Goal: Task Accomplishment & Management: Manage account settings

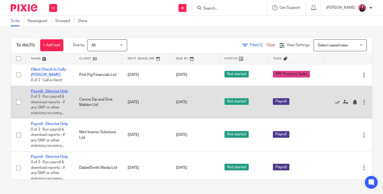
click at [49, 91] on link "Payroll - Director Only" at bounding box center [49, 92] width 37 height 4
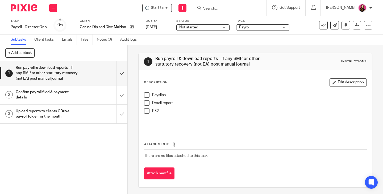
click at [145, 95] on span at bounding box center [146, 94] width 5 height 5
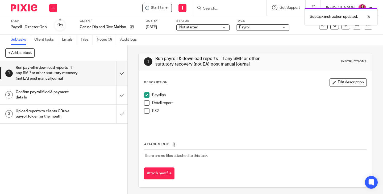
click at [146, 103] on span at bounding box center [146, 102] width 5 height 5
click at [146, 105] on span at bounding box center [146, 102] width 5 height 5
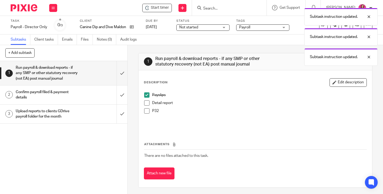
click at [146, 111] on span at bounding box center [146, 110] width 5 height 5
click at [146, 104] on span at bounding box center [146, 102] width 5 height 5
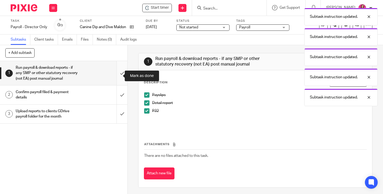
click at [116, 76] on input "submit" at bounding box center [63, 73] width 127 height 24
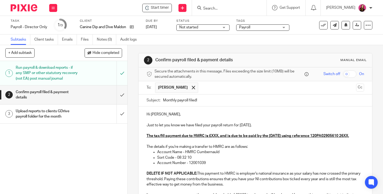
click at [266, 127] on p "Just to let you know we have filed your payroll return for August 2025." at bounding box center [254, 125] width 217 height 5
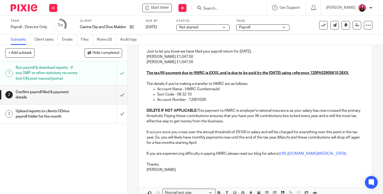
scroll to position [80, 0]
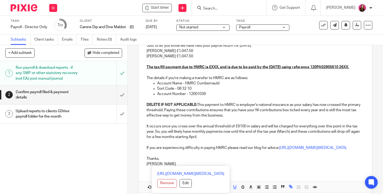
drag, startPoint x: 180, startPoint y: 161, endPoint x: 141, endPoint y: 68, distance: 100.3
click at [141, 68] on div "Hi Jodie, Just to let you know we have filed your payroll return for August 202…" at bounding box center [254, 99] width 233 height 144
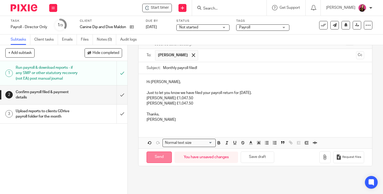
click at [158, 158] on input "Send" at bounding box center [158, 157] width 25 height 11
type input "Sent"
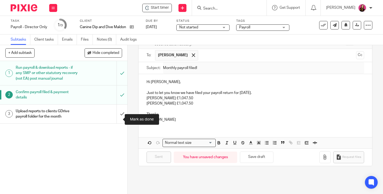
drag, startPoint x: 117, startPoint y: 118, endPoint x: 139, endPoint y: 23, distance: 97.9
click at [117, 118] on input "submit" at bounding box center [63, 114] width 127 height 19
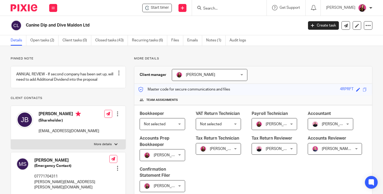
scroll to position [213, 0]
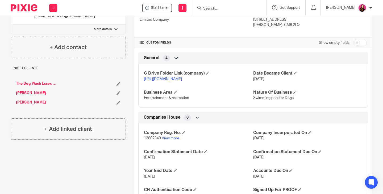
click at [176, 81] on link "https://drive.google.com/drive/folders/1yHWB2EIOgKmETVmD-M4khGNXL1SBWPvj?usp=dr…" at bounding box center [163, 79] width 38 height 4
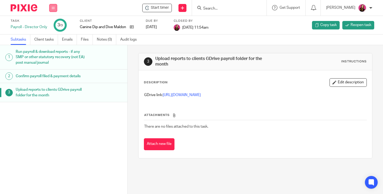
click at [52, 7] on icon at bounding box center [53, 7] width 3 height 3
click at [54, 24] on link "Work" at bounding box center [50, 25] width 9 height 4
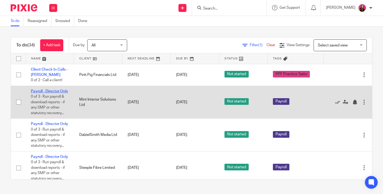
click at [45, 91] on link "Payroll - Director Only" at bounding box center [49, 92] width 37 height 4
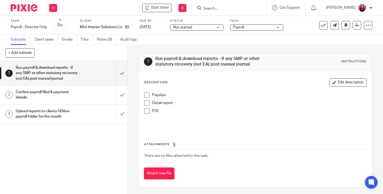
click at [144, 96] on span at bounding box center [146, 94] width 5 height 5
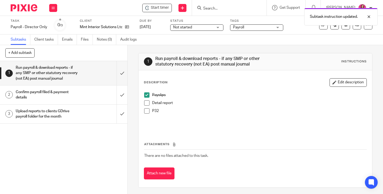
drag, startPoint x: 144, startPoint y: 103, endPoint x: 147, endPoint y: 111, distance: 8.7
click at [144, 103] on span at bounding box center [146, 102] width 5 height 5
click at [146, 112] on span at bounding box center [146, 110] width 5 height 5
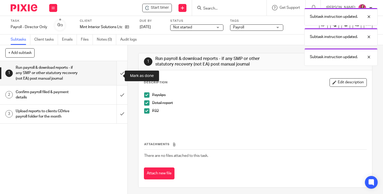
click at [115, 75] on input "submit" at bounding box center [63, 73] width 127 height 24
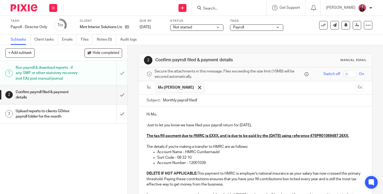
click at [272, 125] on p "Just to let you know we have filed your payroll return for [DATE]." at bounding box center [254, 125] width 217 height 5
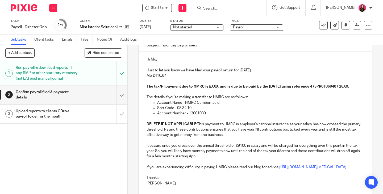
scroll to position [80, 0]
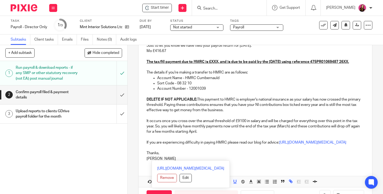
drag, startPoint x: 186, startPoint y: 158, endPoint x: 145, endPoint y: 59, distance: 107.3
click at [145, 59] on div "Hi Mo, Just to let you know we have filed your payroll return for August 2025. …" at bounding box center [254, 96] width 233 height 138
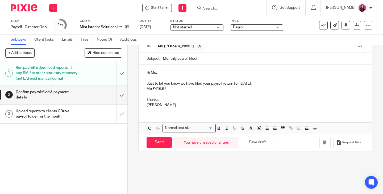
scroll to position [15, 0]
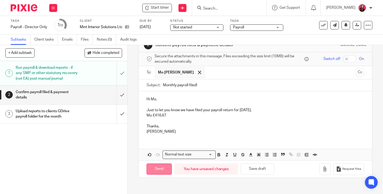
click at [161, 170] on input "Send" at bounding box center [158, 169] width 25 height 11
type input "Sent"
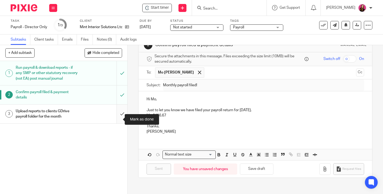
click at [117, 119] on input "submit" at bounding box center [63, 114] width 127 height 19
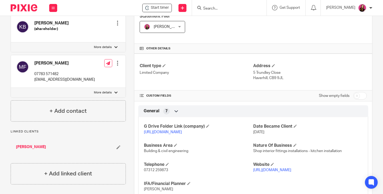
scroll to position [186, 0]
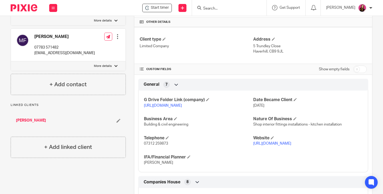
click at [182, 108] on link "[URL][DOMAIN_NAME]" at bounding box center [163, 106] width 38 height 4
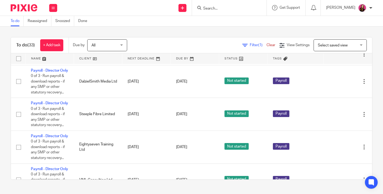
scroll to position [27, 0]
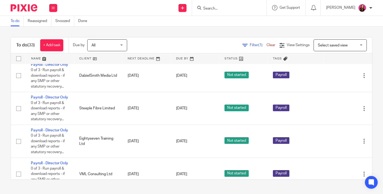
click at [219, 7] on input "Search" at bounding box center [227, 8] width 48 height 5
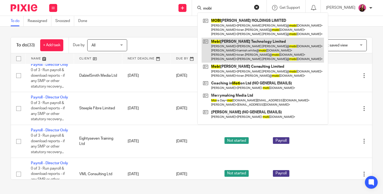
type input "mobi"
click at [237, 54] on link at bounding box center [262, 50] width 122 height 25
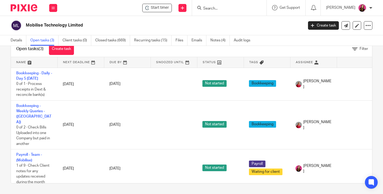
scroll to position [3, 0]
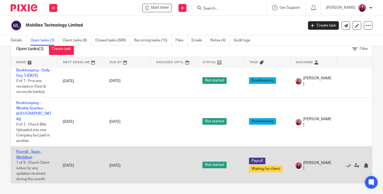
click at [25, 150] on link "Payroll - Team - (Mobilise)" at bounding box center [29, 154] width 26 height 9
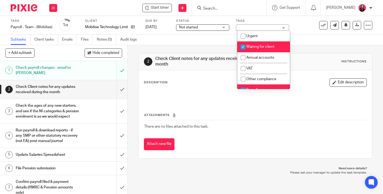
click at [271, 48] on span "Waiting for client" at bounding box center [260, 47] width 28 height 4
checkbox input "false"
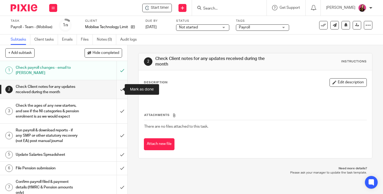
click at [116, 88] on input "submit" at bounding box center [63, 89] width 127 height 19
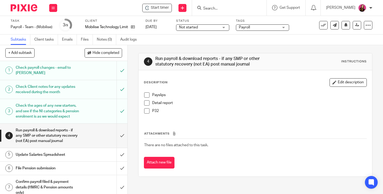
drag, startPoint x: 146, startPoint y: 95, endPoint x: 145, endPoint y: 103, distance: 7.8
click at [146, 95] on span at bounding box center [146, 94] width 5 height 5
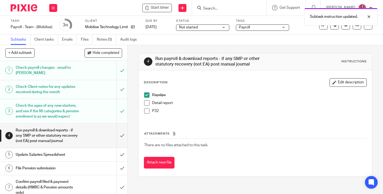
drag, startPoint x: 145, startPoint y: 103, endPoint x: 146, endPoint y: 112, distance: 8.6
click at [145, 103] on span at bounding box center [146, 102] width 5 height 5
click at [146, 112] on span at bounding box center [146, 110] width 5 height 5
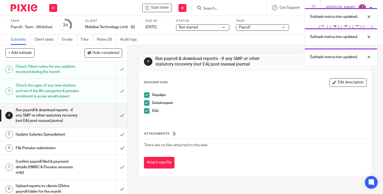
scroll to position [27, 0]
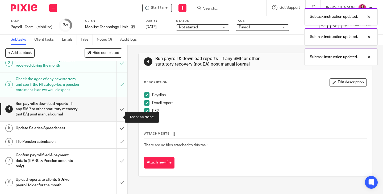
click at [117, 117] on input "submit" at bounding box center [63, 109] width 127 height 24
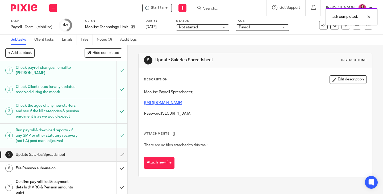
click at [182, 102] on link "[URL][DOMAIN_NAME]" at bounding box center [163, 103] width 38 height 4
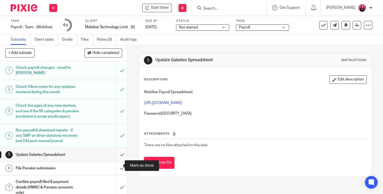
click at [116, 162] on input "submit" at bounding box center [63, 154] width 127 height 13
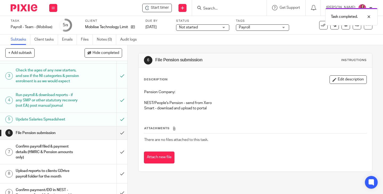
scroll to position [53, 0]
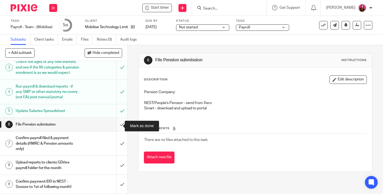
click at [117, 126] on input "submit" at bounding box center [63, 124] width 127 height 13
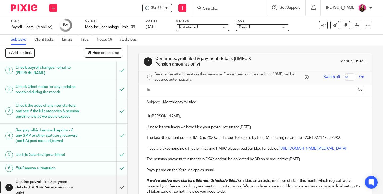
click at [187, 92] on input "text" at bounding box center [254, 90] width 197 height 6
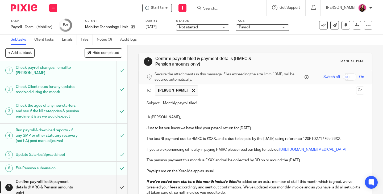
click at [173, 117] on p "Hi [PERSON_NAME]," at bounding box center [254, 117] width 217 height 5
click at [263, 128] on p "Just to let you know we have filed your payroll return for [DATE]" at bounding box center [254, 128] width 217 height 5
click at [243, 104] on input "Monthly payroll filed!" at bounding box center [263, 103] width 201 height 12
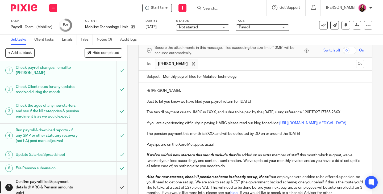
type input "Monthly payroll filed for Mobilise Technology!"
click at [262, 100] on p "Just to let you know we have filed your payroll return for [DATE]" at bounding box center [254, 101] width 217 height 5
click at [213, 113] on p "The tax/NI payment due to HMRC is £XXX, and is due to be paid by the [DATE] usi…" at bounding box center [254, 109] width 217 height 11
click at [214, 113] on p "The tax/NI payment due to HMRC is £XXX, and is due to be paid by the [DATE] usi…" at bounding box center [254, 109] width 217 height 11
click at [214, 112] on p "The tax/NI payment due to HMRC is £XXX, and is due to be paid by the [DATE] usi…" at bounding box center [254, 109] width 217 height 11
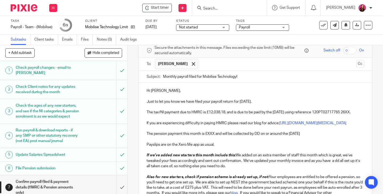
click at [183, 115] on p "The tax/NI payment due to HMRC is £12,038.18, and is due to be paid by the [DAT…" at bounding box center [254, 109] width 217 height 11
click at [229, 131] on p at bounding box center [254, 128] width 217 height 5
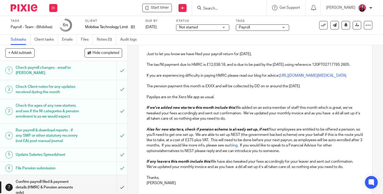
scroll to position [80, 0]
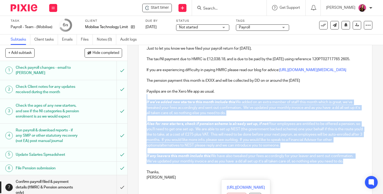
drag, startPoint x: 345, startPoint y: 178, endPoint x: 165, endPoint y: 114, distance: 190.8
click at [165, 114] on div "Hi Kerry, Just to let you know we have filed your payroll return for August 202…" at bounding box center [254, 107] width 233 height 155
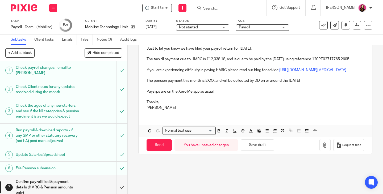
drag, startPoint x: 214, startPoint y: 97, endPoint x: 193, endPoint y: 104, distance: 21.9
click at [214, 83] on p "The pension payment this month is £XXX and will be collected by DD on or around…" at bounding box center [254, 80] width 217 height 5
click at [213, 83] on p "The pension payment this month is £XXX and will be collected by DD on or around…" at bounding box center [254, 80] width 217 height 5
click at [337, 83] on p "The pension payment this month is £1,752.36 and will be collected by DD on or a…" at bounding box center [254, 80] width 217 height 5
click at [325, 94] on p "Payslips are on the Xero Me app as usual." at bounding box center [254, 91] width 217 height 5
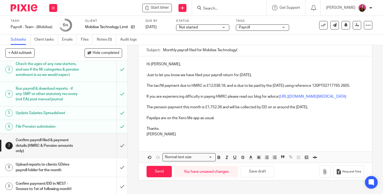
scroll to position [55, 0]
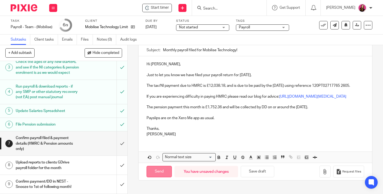
click at [155, 178] on input "Send" at bounding box center [158, 171] width 25 height 11
type input "Sent"
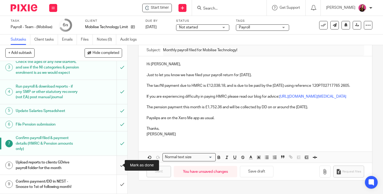
click at [117, 165] on input "submit" at bounding box center [63, 165] width 127 height 19
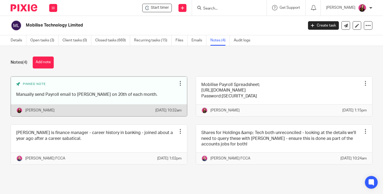
scroll to position [6, 0]
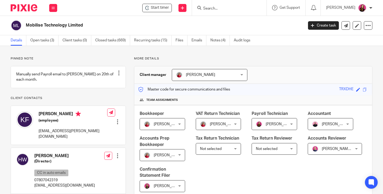
scroll to position [133, 0]
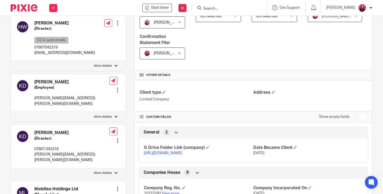
click at [176, 155] on link "https://drive.google.com/drive/folders/1h2EowZOZ3RfxHeUMPMf945Akyqghq579?usp=dr…" at bounding box center [163, 153] width 38 height 4
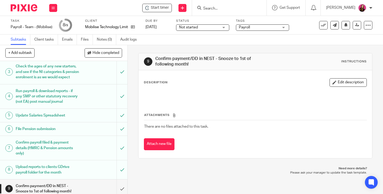
scroll to position [55, 0]
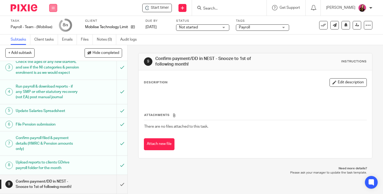
click at [50, 7] on button at bounding box center [53, 8] width 8 height 8
click at [53, 26] on link "Work" at bounding box center [50, 25] width 9 height 4
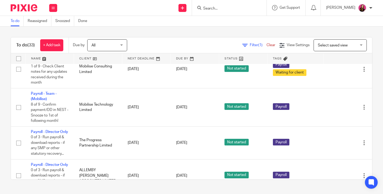
scroll to position [239, 0]
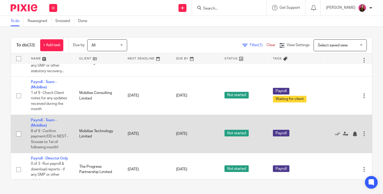
click at [38, 153] on td "Payroll - Team - (Mobilise) 8 of 9 · Confirm payment/DD in NEST - Snooze to 1st…" at bounding box center [50, 134] width 48 height 38
click at [39, 128] on link "Payroll - Team - (Mobilise)" at bounding box center [44, 123] width 26 height 9
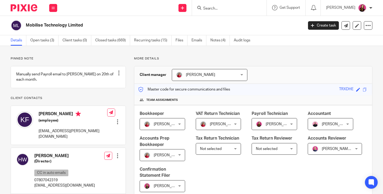
scroll to position [159, 0]
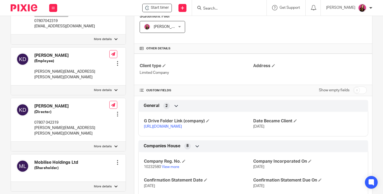
click at [182, 129] on link "[URL][DOMAIN_NAME]" at bounding box center [163, 127] width 38 height 4
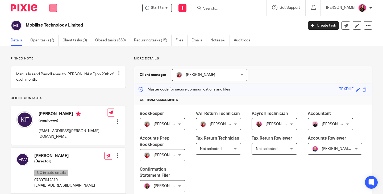
click at [52, 8] on icon at bounding box center [53, 7] width 3 height 3
click at [53, 23] on link "Work" at bounding box center [50, 25] width 9 height 4
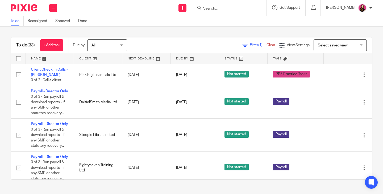
click at [220, 5] on form at bounding box center [231, 8] width 57 height 7
click at [222, 9] on input "Search" at bounding box center [227, 8] width 48 height 5
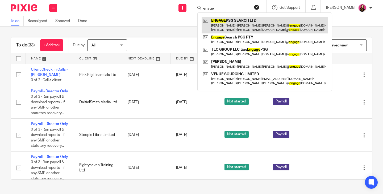
type input "enage"
click at [255, 23] on link at bounding box center [264, 25] width 126 height 16
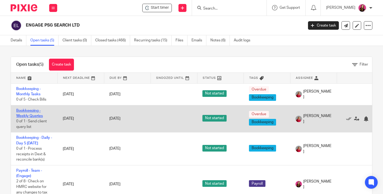
scroll to position [27, 0]
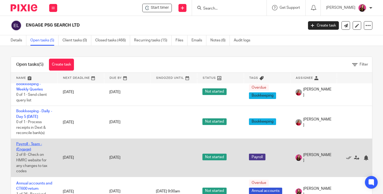
click at [32, 145] on link "Payroll - Team - (Engage)" at bounding box center [29, 146] width 26 height 9
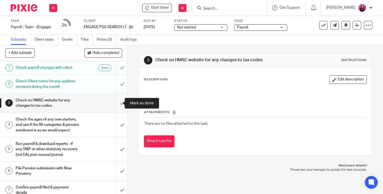
click at [118, 104] on input "submit" at bounding box center [63, 103] width 127 height 19
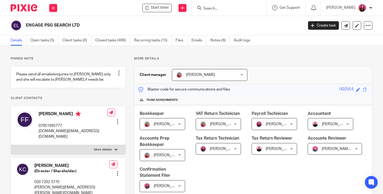
drag, startPoint x: 0, startPoint y: 0, endPoint x: 177, endPoint y: 59, distance: 186.3
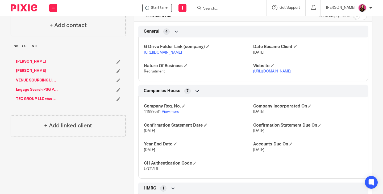
click at [182, 54] on link "[URL][DOMAIN_NAME]" at bounding box center [163, 53] width 38 height 4
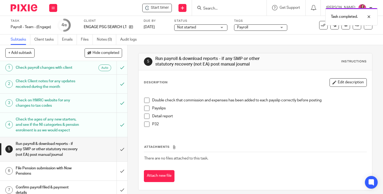
click at [144, 100] on span at bounding box center [146, 100] width 5 height 5
click at [144, 107] on span at bounding box center [146, 108] width 5 height 5
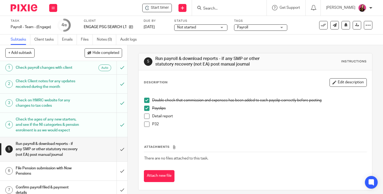
click at [145, 118] on span at bounding box center [146, 116] width 5 height 5
click at [145, 125] on span at bounding box center [146, 124] width 5 height 5
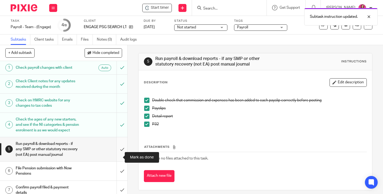
click at [115, 156] on input "submit" at bounding box center [63, 149] width 127 height 24
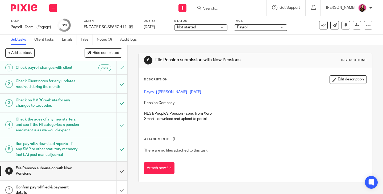
scroll to position [36, 0]
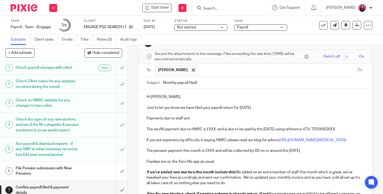
scroll to position [27, 0]
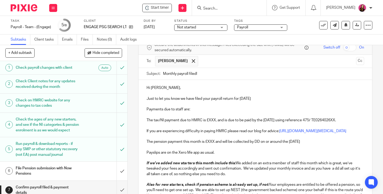
click at [202, 110] on p "Payments due to staff are:" at bounding box center [254, 109] width 217 height 5
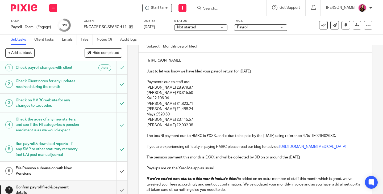
scroll to position [106, 0]
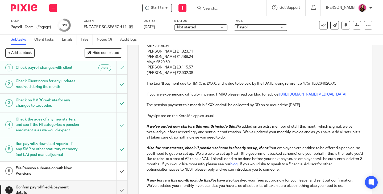
click at [215, 83] on p "The tax/NI payment due to HMRC is £XXX, and is due to be paid by the 22nd Septe…" at bounding box center [254, 81] width 217 height 11
click at [169, 87] on p "The tax/NI payment due to HMRC is £13,526.18, and is due to be paid by the 22nd…" at bounding box center [254, 81] width 217 height 11
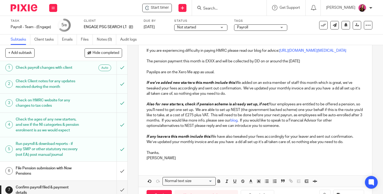
scroll to position [159, 0]
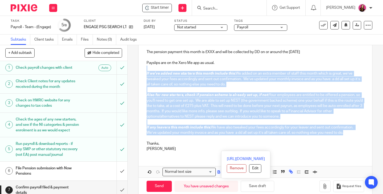
drag, startPoint x: 348, startPoint y: 149, endPoint x: 140, endPoint y: 85, distance: 217.0
click at [140, 85] on div "Hi Faye, Just to let you know we have filed your payroll return for August 2025…" at bounding box center [254, 51] width 233 height 209
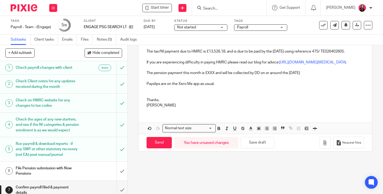
scroll to position [138, 0]
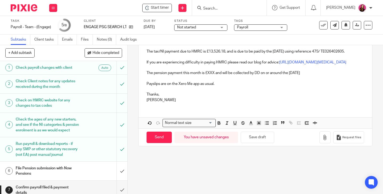
click at [213, 76] on p "The pension payment this month is £XXX and will be collected by DD on or around…" at bounding box center [254, 72] width 217 height 5
click at [212, 76] on p "The pension payment this month is £XXX and will be collected by DD on or around…" at bounding box center [254, 72] width 217 height 5
click at [327, 76] on p "The pension payment this month is £1,510.25 and will be collected by DD on or a…" at bounding box center [254, 72] width 217 height 5
click at [162, 143] on input "Send" at bounding box center [158, 137] width 25 height 11
type input "Sent"
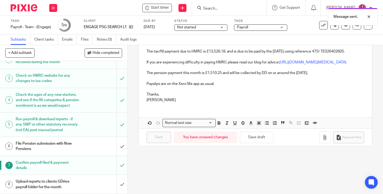
scroll to position [36, 0]
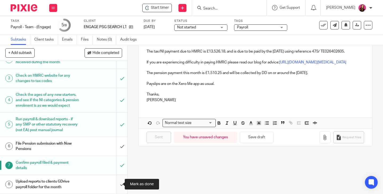
click at [116, 185] on input "submit" at bounding box center [63, 184] width 127 height 19
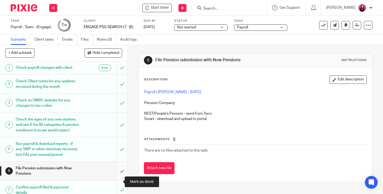
click at [117, 181] on input "submit" at bounding box center [63, 171] width 127 height 19
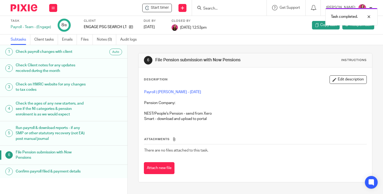
click at [221, 7] on div "Task completed." at bounding box center [284, 15] width 186 height 20
click at [215, 6] on div "Task completed." at bounding box center [284, 15] width 186 height 20
click at [209, 9] on div "Task completed." at bounding box center [284, 15] width 186 height 20
click at [222, 7] on div "Task completed." at bounding box center [284, 15] width 186 height 20
click at [217, 7] on div "Task completed." at bounding box center [284, 15] width 186 height 20
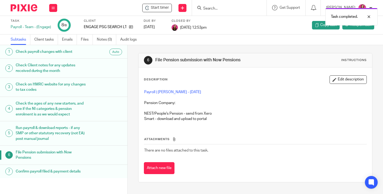
click at [211, 9] on div "Task completed." at bounding box center [284, 15] width 186 height 20
drag, startPoint x: 201, startPoint y: 9, endPoint x: 196, endPoint y: 9, distance: 4.3
click at [201, 9] on div "Task completed." at bounding box center [284, 15] width 186 height 20
click at [48, 9] on div "Work Email Clients Team Reports Settings" at bounding box center [53, 8] width 19 height 16
click at [50, 23] on link "Work" at bounding box center [50, 25] width 9 height 4
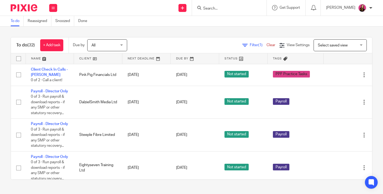
click at [238, 8] on input "Search" at bounding box center [227, 8] width 48 height 5
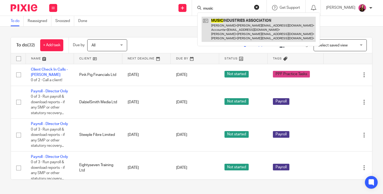
type input "music"
click at [238, 28] on link at bounding box center [258, 29] width 114 height 25
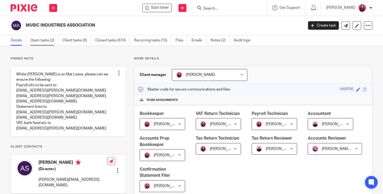
click at [47, 40] on link "Open tasks (2)" at bounding box center [44, 40] width 28 height 10
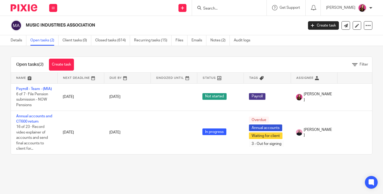
click at [35, 89] on link "Payroll - Team - (MIA)" at bounding box center [34, 89] width 36 height 4
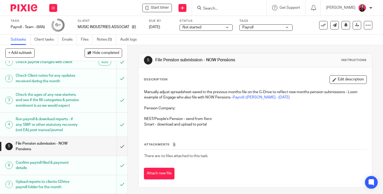
scroll to position [16, 0]
drag, startPoint x: 115, startPoint y: 145, endPoint x: 53, endPoint y: 129, distance: 63.8
click at [115, 145] on input "submit" at bounding box center [63, 146] width 127 height 19
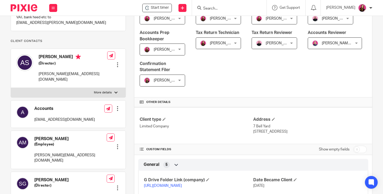
scroll to position [106, 0]
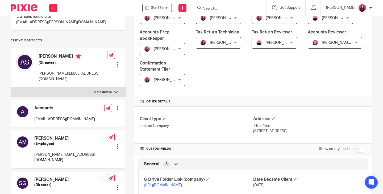
click at [171, 187] on link "[URL][DOMAIN_NAME]" at bounding box center [163, 186] width 38 height 4
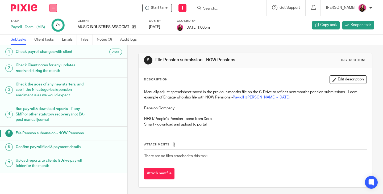
click at [55, 7] on button at bounding box center [53, 8] width 8 height 8
click at [52, 24] on link "Work" at bounding box center [50, 25] width 9 height 4
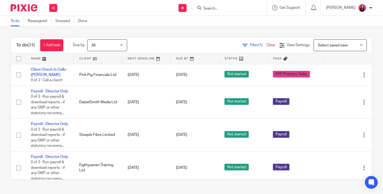
click at [54, 69] on link "Client Check In Calls - [PERSON_NAME]" at bounding box center [49, 72] width 37 height 9
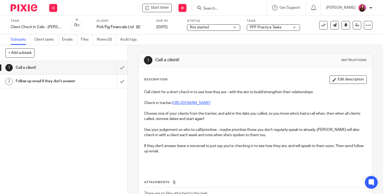
click at [176, 103] on link "https://docs.google.com/spreadsheets/d/1sTt4faCbovIY1PO62MNZ9s5QAsWg2ocQK4gYdqz…" at bounding box center [191, 103] width 38 height 4
click at [138, 27] on icon at bounding box center [138, 27] width 4 height 4
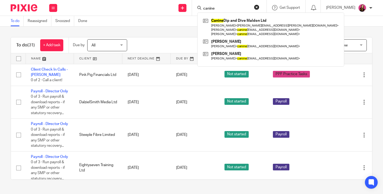
type input "canine"
click button "submit" at bounding box center [0, 0] width 0 height 0
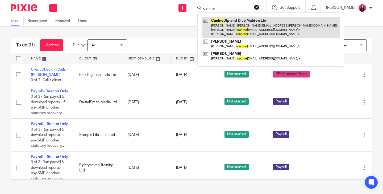
click at [229, 23] on link at bounding box center [270, 27] width 138 height 21
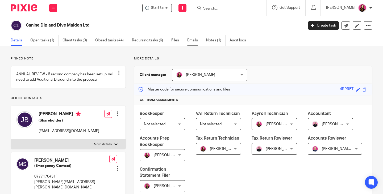
click at [195, 40] on link "Emails" at bounding box center [194, 40] width 15 height 10
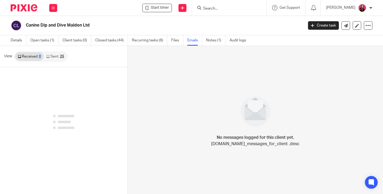
click at [54, 58] on link "Sent 25" at bounding box center [55, 56] width 23 height 9
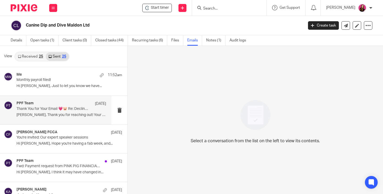
scroll to position [27, 0]
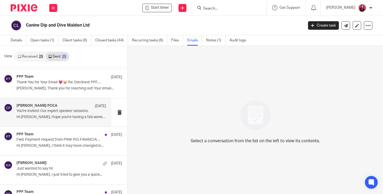
click at [67, 115] on p "Hi [PERSON_NAME], Hope you're having a fab week, and..." at bounding box center [61, 117] width 90 height 5
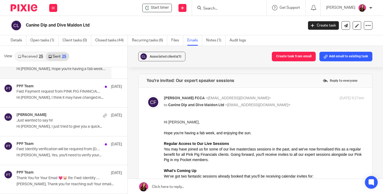
scroll to position [80, 0]
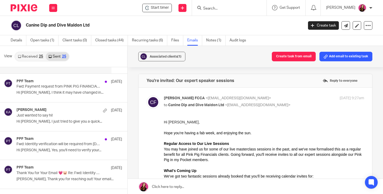
click at [67, 115] on p "Just wanted to say hi!" at bounding box center [58, 115] width 85 height 5
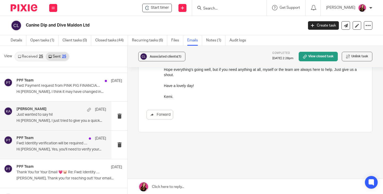
scroll to position [27, 0]
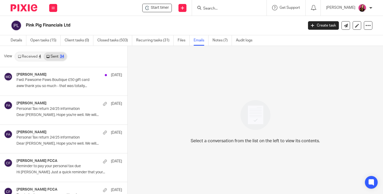
click at [225, 8] on input "Search" at bounding box center [227, 8] width 48 height 5
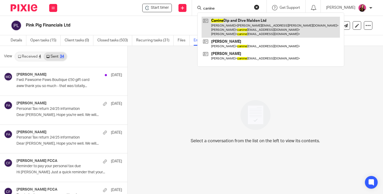
type input "canine"
click at [249, 25] on link at bounding box center [270, 27] width 138 height 21
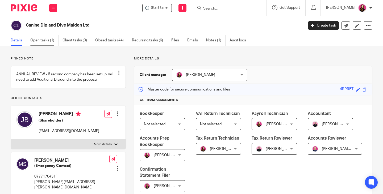
click at [40, 41] on link "Open tasks (1)" at bounding box center [44, 40] width 28 height 10
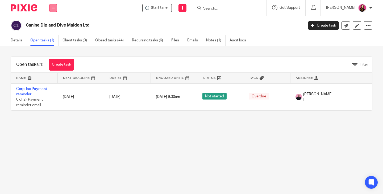
click at [53, 7] on icon at bounding box center [53, 7] width 3 height 3
click at [49, 25] on link "Work" at bounding box center [50, 25] width 9 height 4
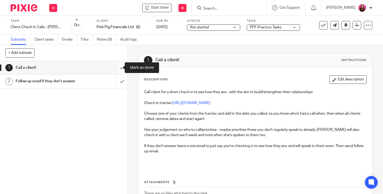
click at [116, 68] on input "submit" at bounding box center [63, 67] width 127 height 13
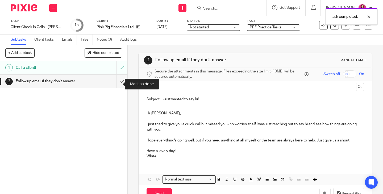
click at [118, 84] on input "submit" at bounding box center [63, 81] width 127 height 13
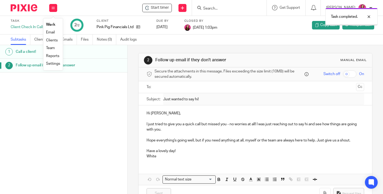
click at [50, 24] on link "Work" at bounding box center [50, 25] width 9 height 4
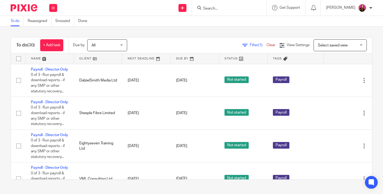
click at [245, 10] on input "Search" at bounding box center [227, 8] width 48 height 5
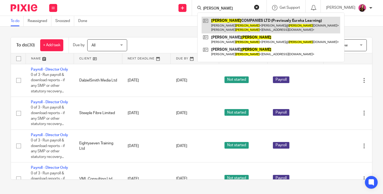
type input "boland"
click at [242, 24] on link at bounding box center [270, 25] width 138 height 16
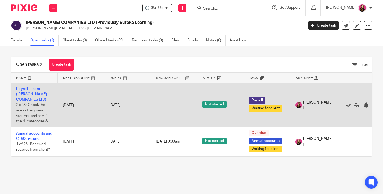
click at [37, 87] on link "Payroll - Team - ([PERSON_NAME] COMPANIES LTD)" at bounding box center [31, 94] width 31 height 15
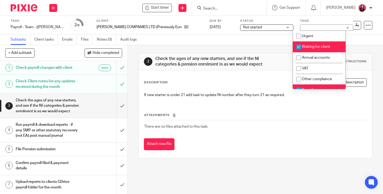
click at [307, 47] on span "Waiting for client" at bounding box center [316, 47] width 28 height 4
checkbox input "false"
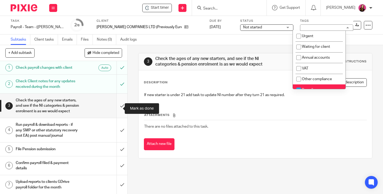
click at [116, 109] on input "submit" at bounding box center [63, 106] width 127 height 24
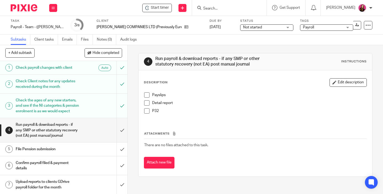
click at [145, 94] on span at bounding box center [146, 94] width 5 height 5
click at [146, 103] on span at bounding box center [146, 102] width 5 height 5
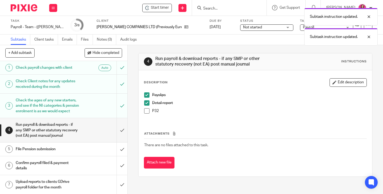
click at [145, 112] on span at bounding box center [146, 110] width 5 height 5
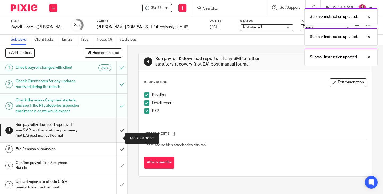
click at [119, 139] on input "submit" at bounding box center [63, 130] width 127 height 24
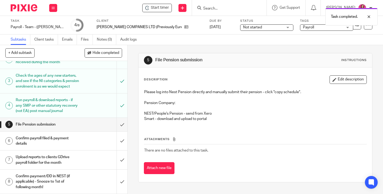
scroll to position [36, 0]
click at [64, 143] on h1 "Confirm payroll filed & payment details" at bounding box center [48, 141] width 64 height 14
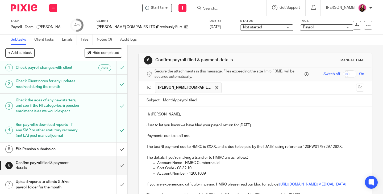
click at [198, 137] on p "Payments due to staff are:" at bounding box center [254, 135] width 217 height 5
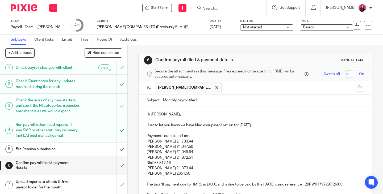
scroll to position [80, 0]
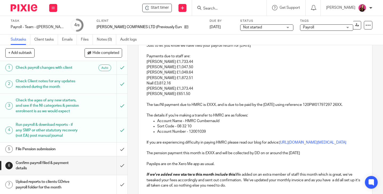
click at [214, 105] on p "The tax/NI payment due to HMRC is £XXX, and is due to be paid by the 22nd Septe…" at bounding box center [254, 102] width 217 height 11
click at [184, 108] on p "The tax/NI payment due to HMRC is £2,158.94, and is due to be paid by the 22nd …" at bounding box center [254, 102] width 217 height 11
click at [265, 144] on p "If you are experiencing difficulty in paying HMRC please read our blog for advi…" at bounding box center [254, 139] width 217 height 11
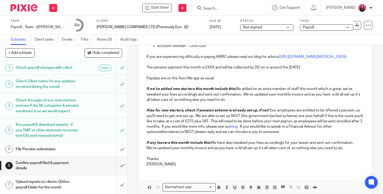
scroll to position [186, 0]
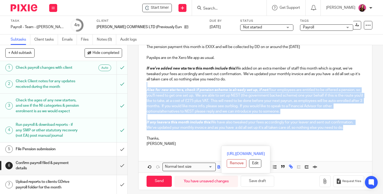
drag, startPoint x: 345, startPoint y: 144, endPoint x: 144, endPoint y: 103, distance: 205.9
click at [144, 103] on div "Hi Sarah, Just to let you know we have filed your payroll return for August 202…" at bounding box center [254, 36] width 233 height 230
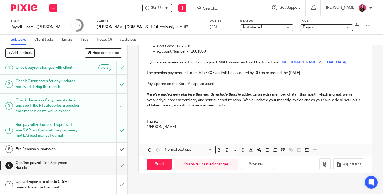
scroll to position [163, 0]
click at [154, 113] on p at bounding box center [254, 110] width 217 height 5
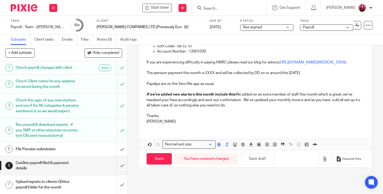
scroll to position [158, 0]
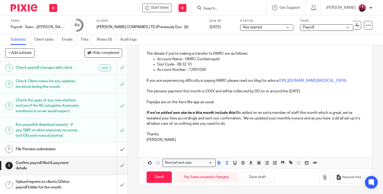
drag, startPoint x: 235, startPoint y: 111, endPoint x: 130, endPoint y: 112, distance: 105.0
click at [130, 112] on div "6 Confirm payroll filed & payment details Manual email Secure the attachments i…" at bounding box center [255, 119] width 255 height 149
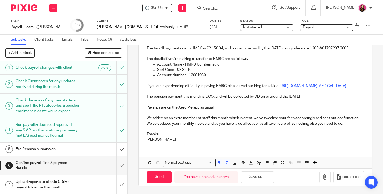
click at [213, 94] on p "The pension payment this month is £XXX and will be collected by DD on or around…" at bounding box center [254, 96] width 217 height 5
click at [329, 94] on p "The pension payment this month is £124.03 and will be collected by DD on or aro…" at bounding box center [254, 96] width 217 height 5
click at [307, 128] on p at bounding box center [254, 129] width 217 height 5
click at [161, 179] on input "Send" at bounding box center [158, 177] width 25 height 11
type input "Sent"
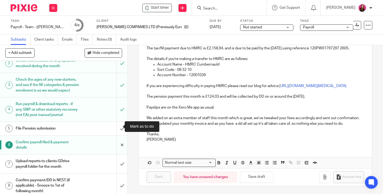
scroll to position [36, 0]
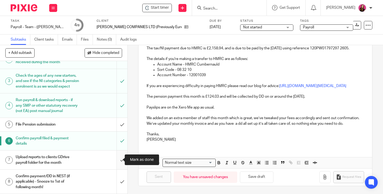
click at [116, 159] on input "submit" at bounding box center [63, 160] width 127 height 19
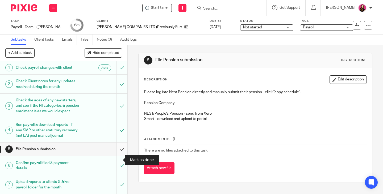
click at [116, 156] on input "submit" at bounding box center [63, 149] width 127 height 13
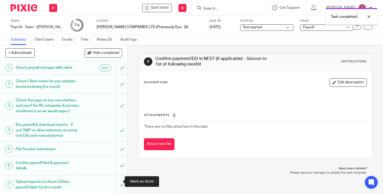
scroll to position [36, 0]
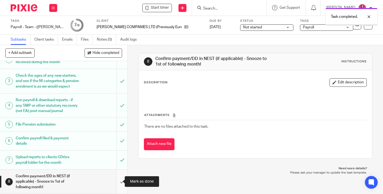
click at [117, 182] on input "submit" at bounding box center [63, 182] width 127 height 24
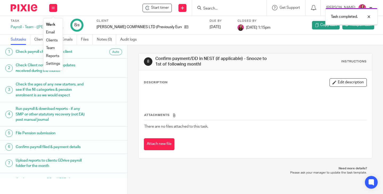
click at [53, 24] on link "Work" at bounding box center [50, 25] width 9 height 4
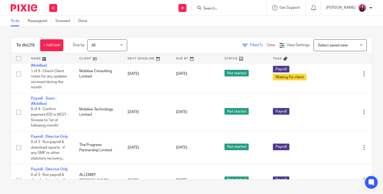
scroll to position [266, 0]
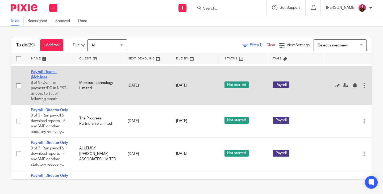
click at [52, 79] on link "Payroll - Team - (Mobilise)" at bounding box center [44, 74] width 26 height 9
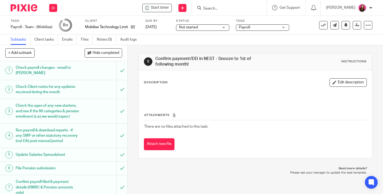
scroll to position [55, 0]
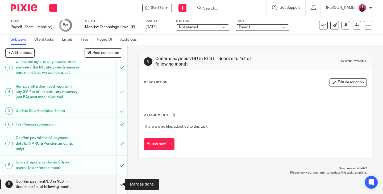
click at [117, 183] on input "submit" at bounding box center [63, 184] width 127 height 19
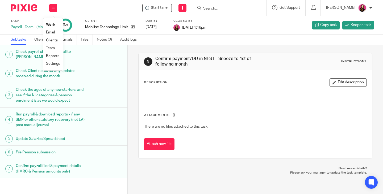
click at [53, 23] on link "Work" at bounding box center [50, 25] width 9 height 4
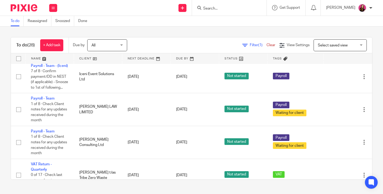
scroll to position [452, 0]
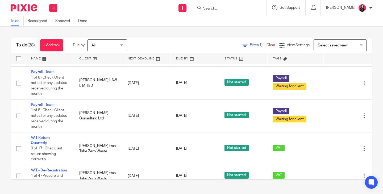
click at [49, 19] on link "Payroll - Team - (DRB)" at bounding box center [49, 17] width 36 height 4
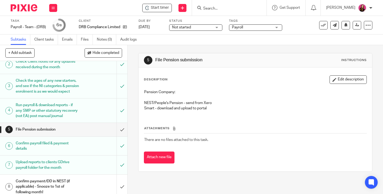
scroll to position [36, 0]
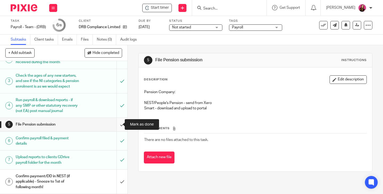
click at [116, 125] on input "submit" at bounding box center [63, 124] width 127 height 13
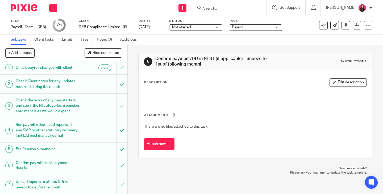
scroll to position [36, 0]
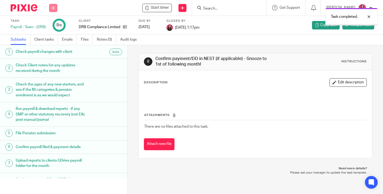
click at [53, 9] on icon at bounding box center [53, 7] width 3 height 3
click at [52, 22] on li "Work" at bounding box center [53, 25] width 14 height 8
click at [52, 24] on link "Work" at bounding box center [50, 25] width 9 height 4
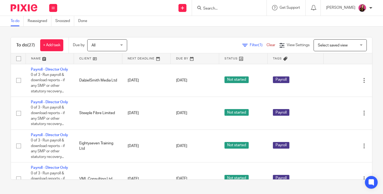
click at [228, 10] on input "Search" at bounding box center [227, 8] width 48 height 5
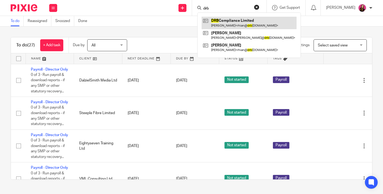
type input "drb"
click at [233, 22] on link at bounding box center [248, 23] width 95 height 12
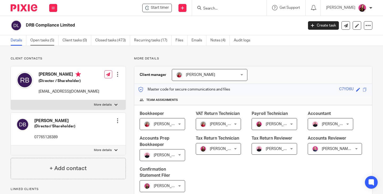
click at [38, 41] on link "Open tasks (5)" at bounding box center [44, 40] width 28 height 10
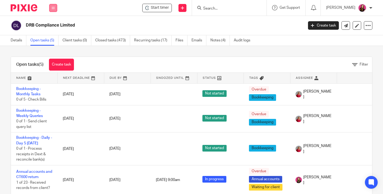
click at [52, 10] on button at bounding box center [53, 8] width 8 height 8
click at [54, 23] on link "Work" at bounding box center [50, 25] width 9 height 4
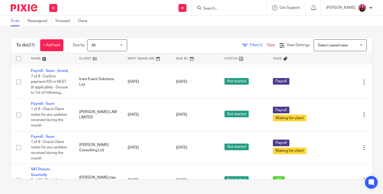
scroll to position [425, 0]
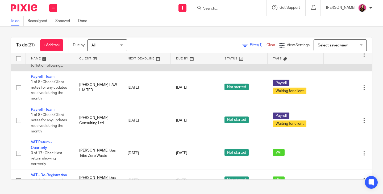
click at [44, 46] on link "Payroll - Team - (Iceni)" at bounding box center [49, 44] width 37 height 4
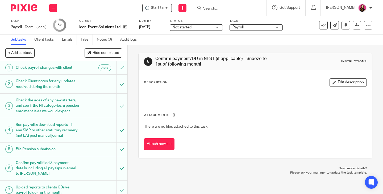
scroll to position [41, 0]
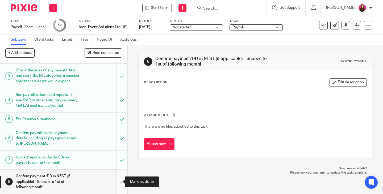
click at [117, 181] on input "submit" at bounding box center [63, 182] width 127 height 24
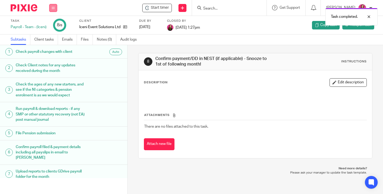
click at [55, 8] on button at bounding box center [53, 8] width 8 height 8
click at [51, 25] on link "Work" at bounding box center [50, 25] width 9 height 4
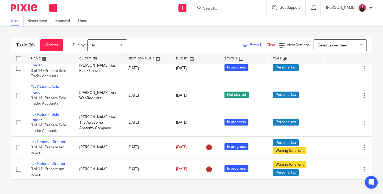
scroll to position [558, 0]
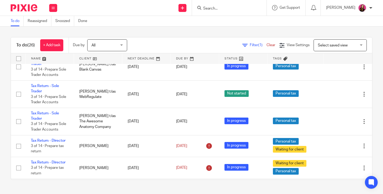
click at [219, 7] on input "Search" at bounding box center [227, 8] width 48 height 5
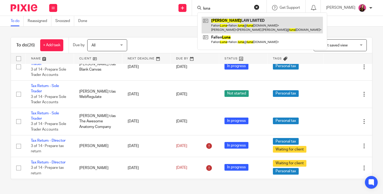
type input "luna"
click at [244, 29] on link at bounding box center [261, 25] width 121 height 16
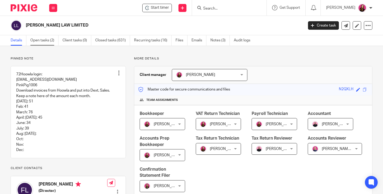
click at [39, 41] on link "Open tasks (2)" at bounding box center [44, 40] width 28 height 10
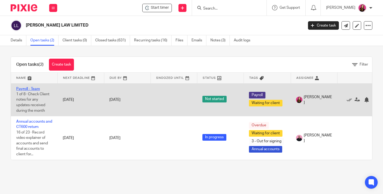
click at [34, 88] on link "Payroll - Team" at bounding box center [28, 89] width 24 height 4
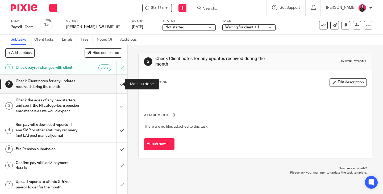
click at [117, 84] on input "submit" at bounding box center [63, 84] width 127 height 19
click at [251, 27] on span "Waiting for client + 1" at bounding box center [242, 28] width 34 height 4
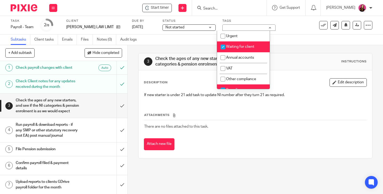
click at [241, 48] on span "Waiting for client" at bounding box center [240, 47] width 28 height 4
checkbox input "false"
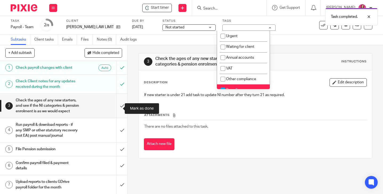
click at [118, 106] on input "submit" at bounding box center [63, 106] width 127 height 24
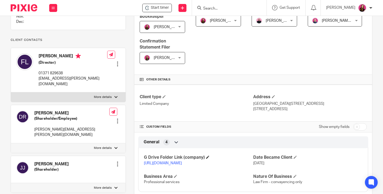
scroll to position [159, 0]
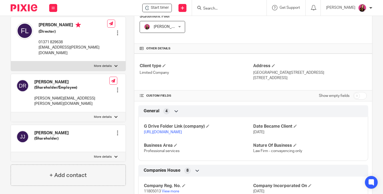
click at [180, 134] on link "[URL][DOMAIN_NAME]" at bounding box center [163, 133] width 38 height 4
